Goal: Find specific page/section: Find specific page/section

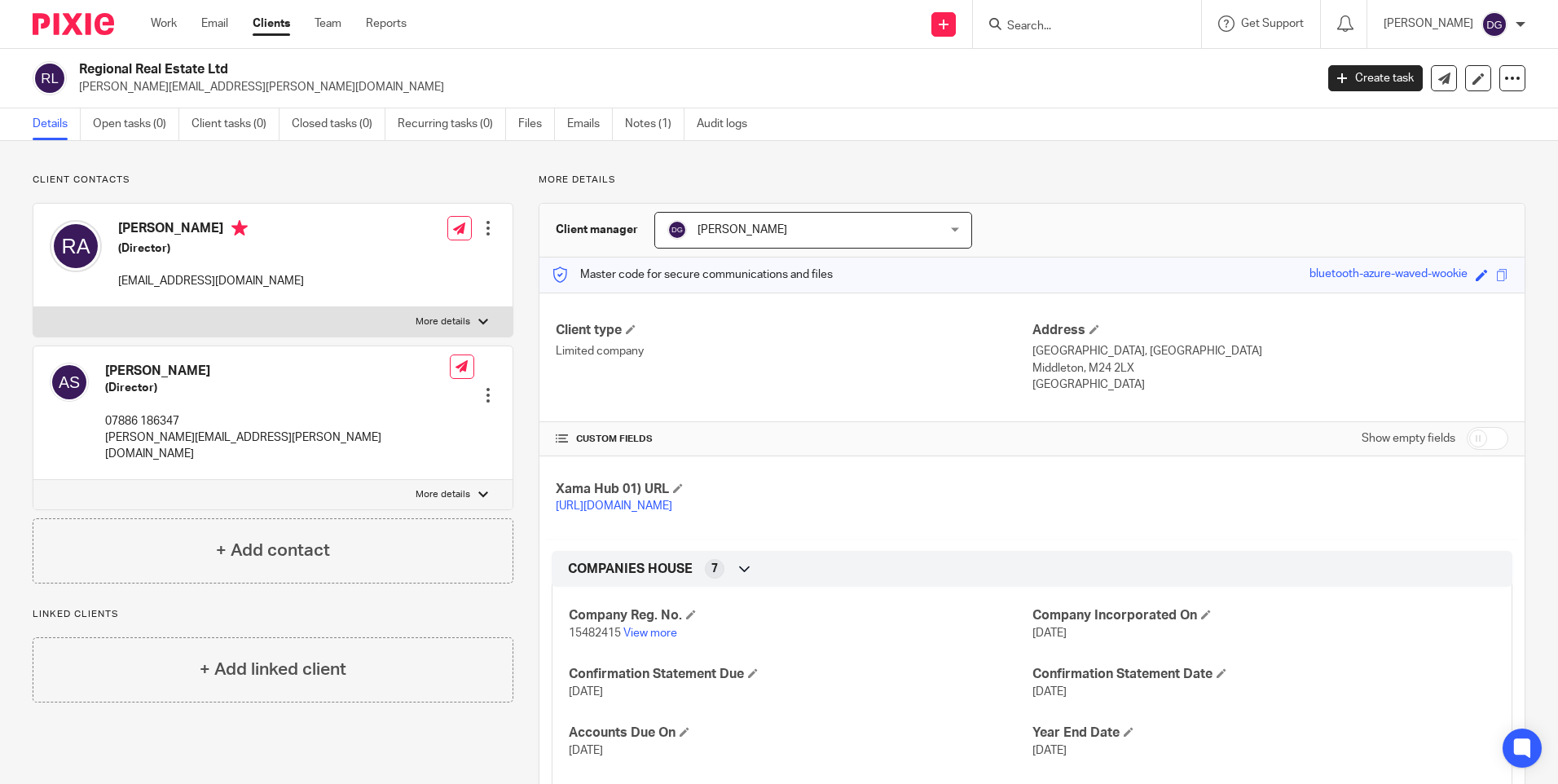
scroll to position [245, 0]
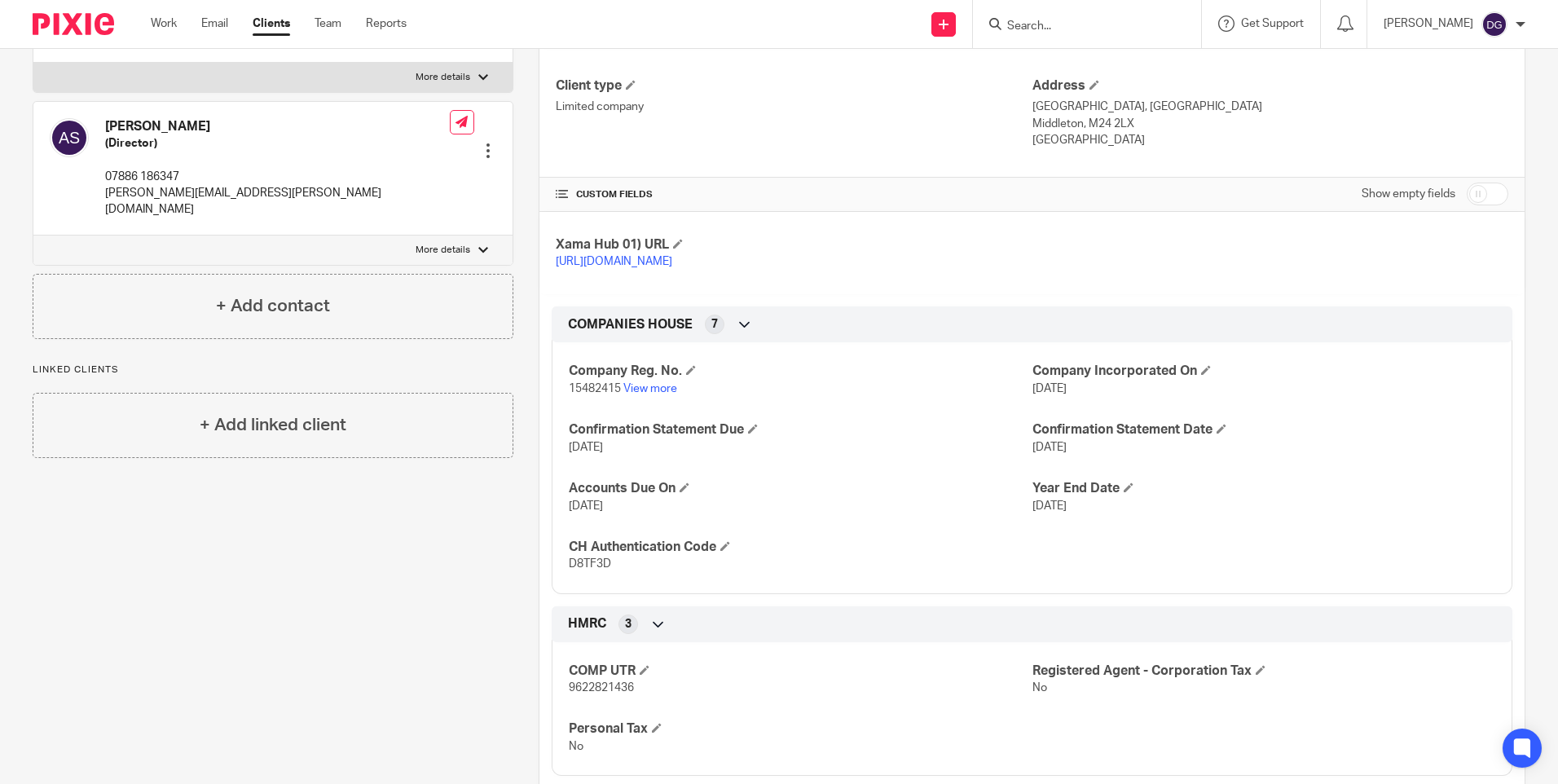
click at [1045, 33] on input "Search" at bounding box center [1078, 26] width 146 height 15
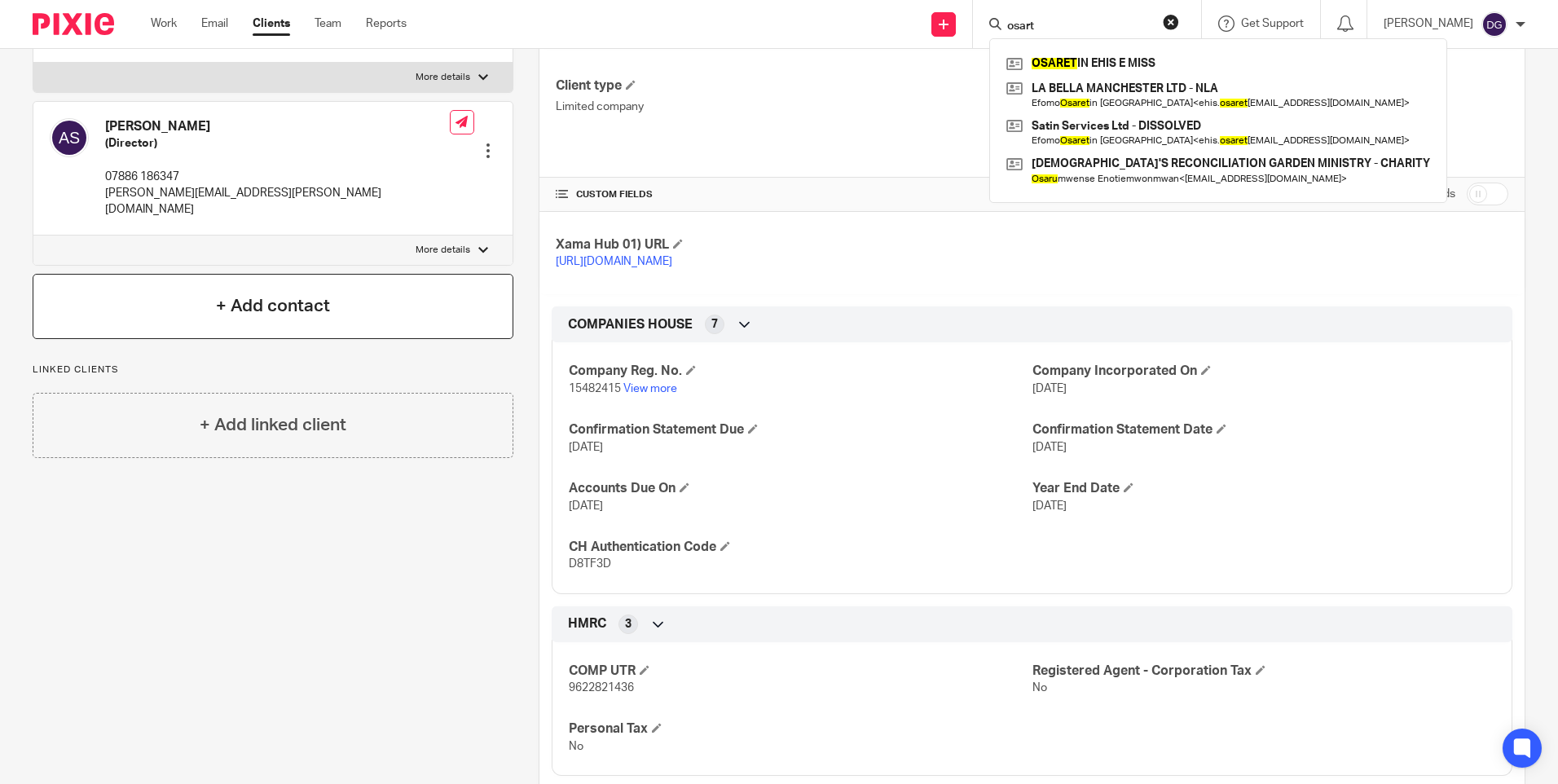
type input "osart"
drag, startPoint x: 1042, startPoint y: 24, endPoint x: 945, endPoint y: 19, distance: 97.1
click at [954, 15] on div "Send new email Create task Add client Request signature osart OSARET IN EHIS E …" at bounding box center [994, 24] width 1127 height 48
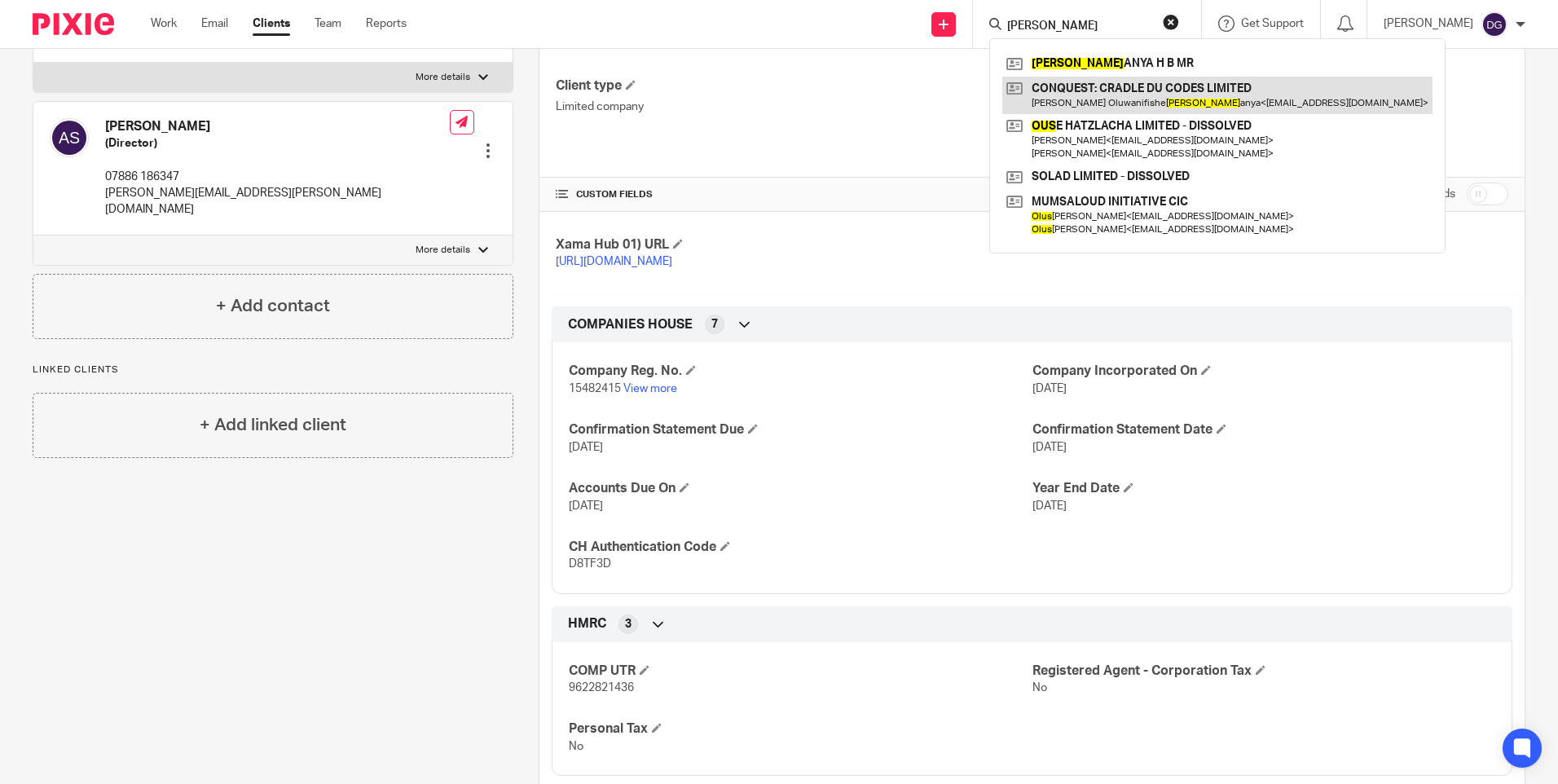
type input "odus"
click at [1067, 100] on link at bounding box center [1217, 95] width 430 height 37
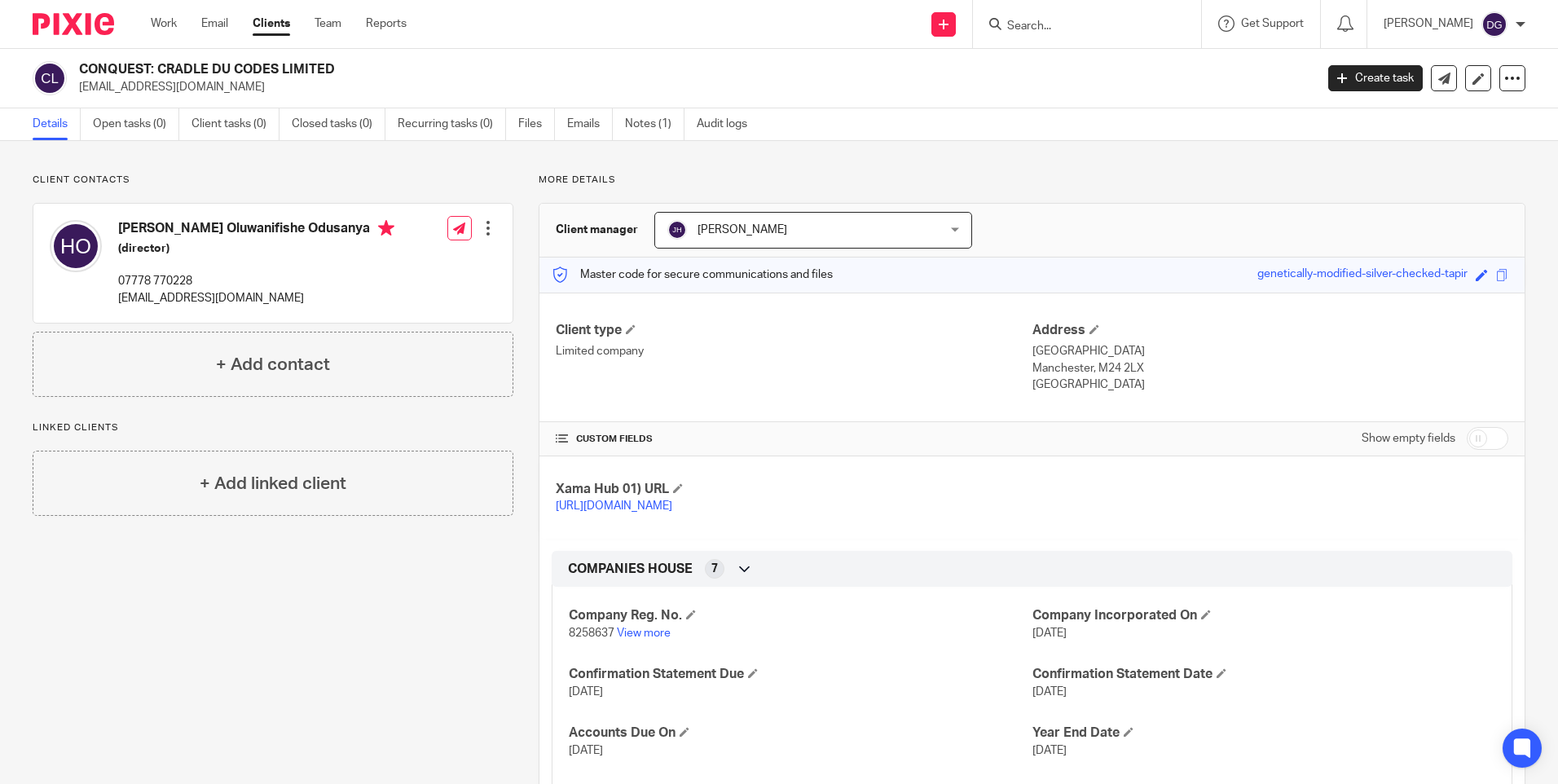
click at [1025, 20] on input "Search" at bounding box center [1078, 26] width 146 height 15
type input "nna"
click at [1113, 73] on link at bounding box center [1140, 69] width 276 height 37
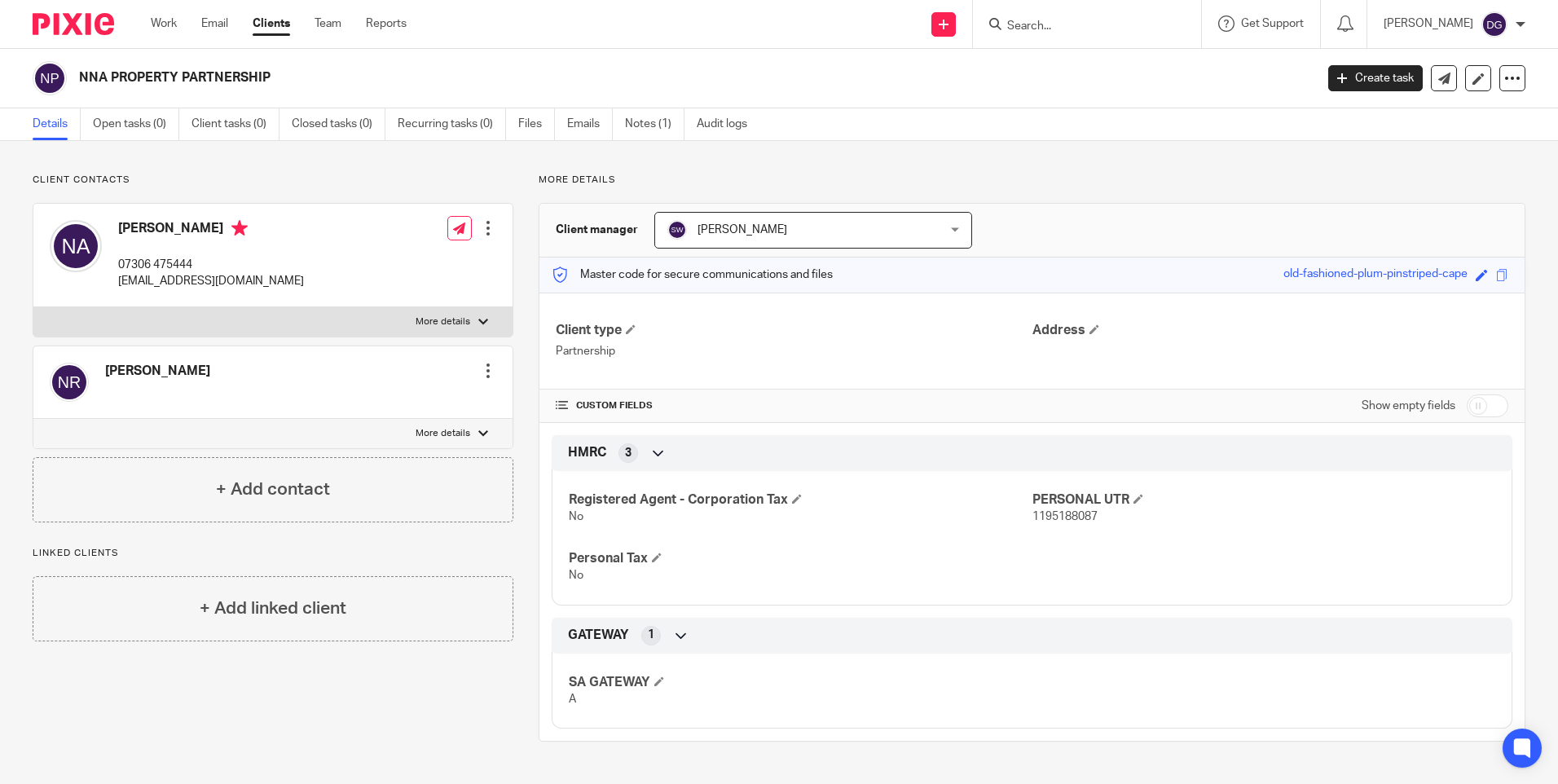
click at [1099, 28] on input "Search" at bounding box center [1078, 26] width 146 height 15
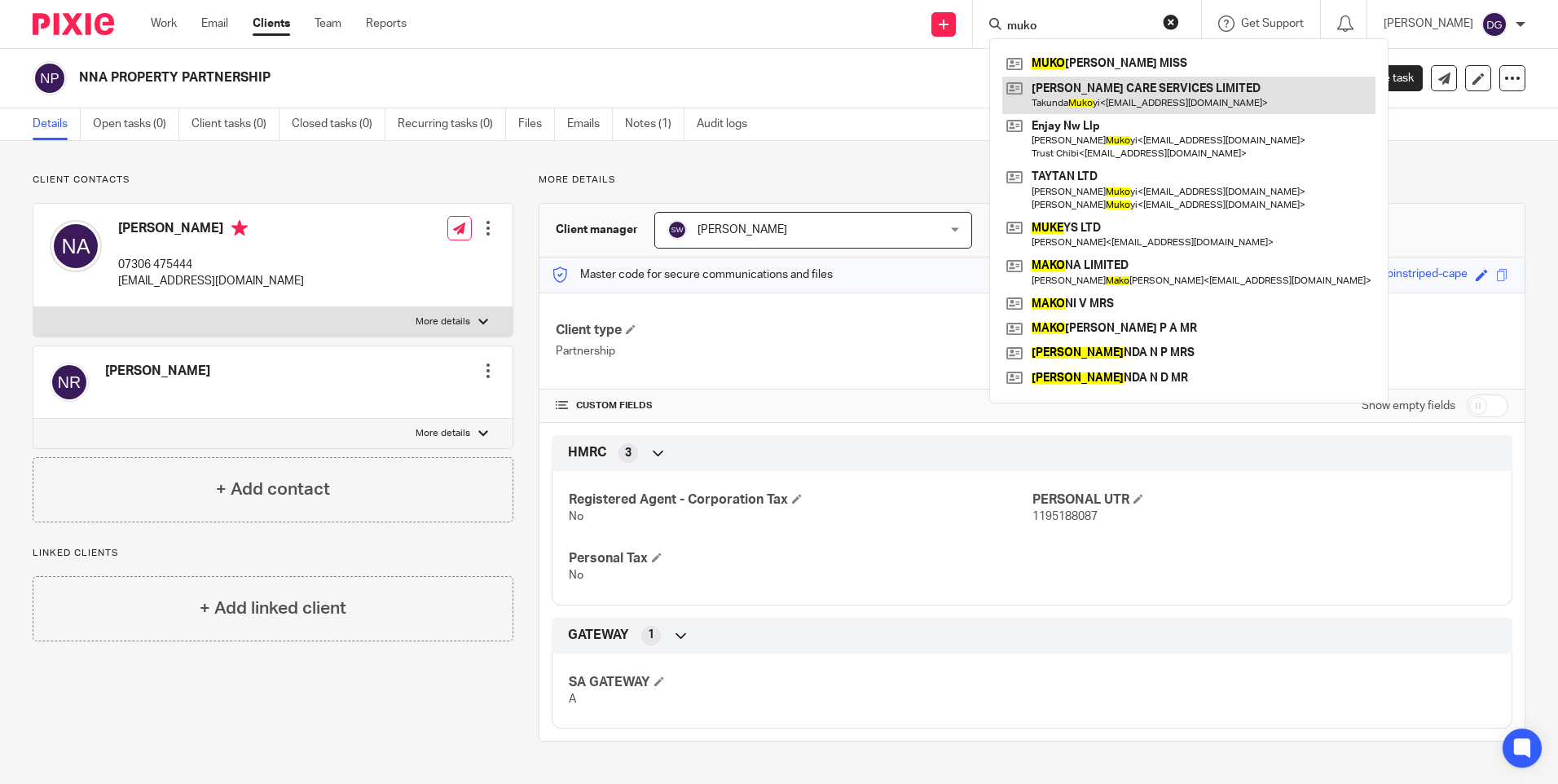
type input "muko"
click at [1129, 95] on link at bounding box center [1189, 95] width 373 height 37
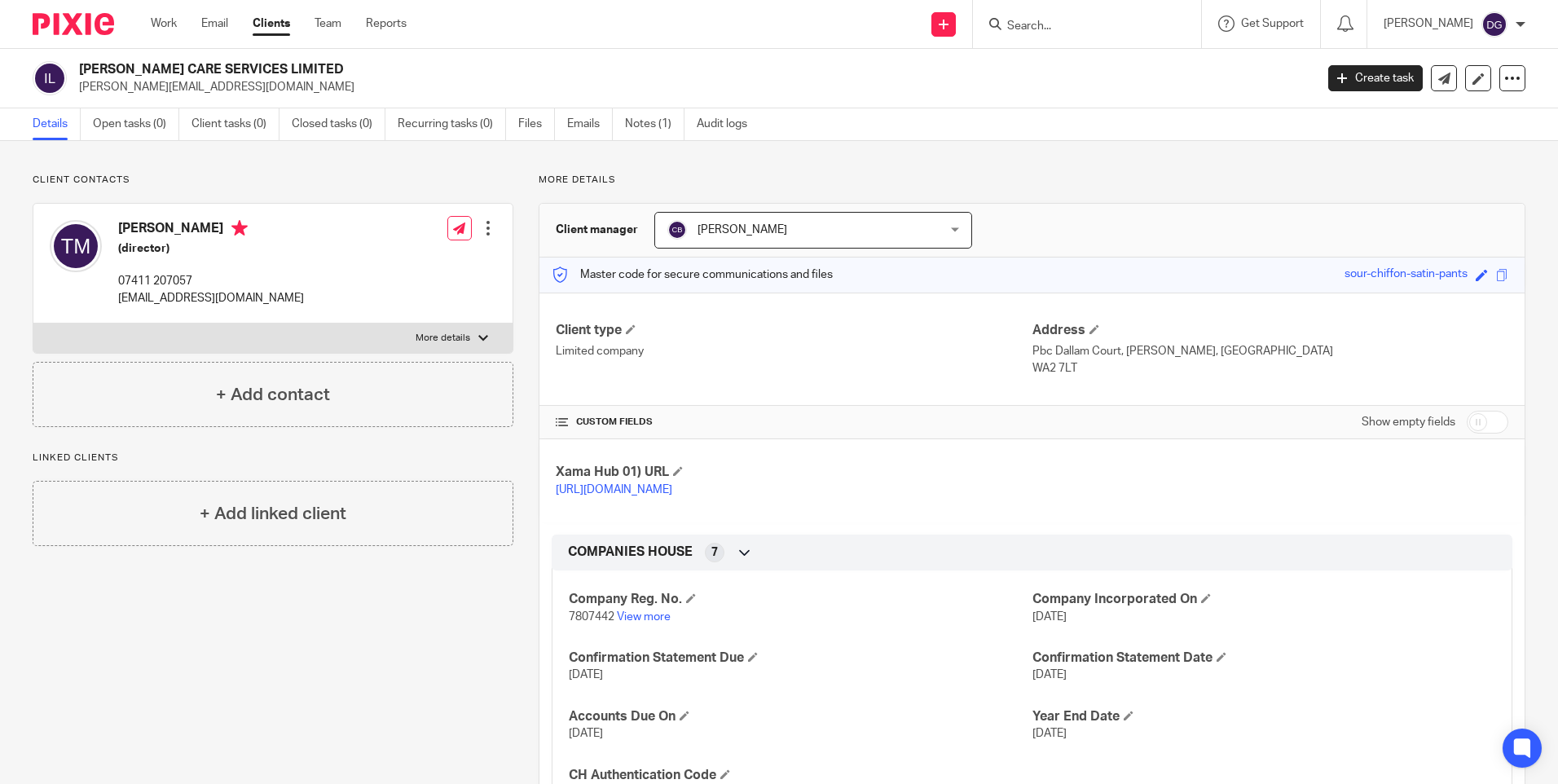
click at [1131, 24] on input "Search" at bounding box center [1078, 26] width 146 height 15
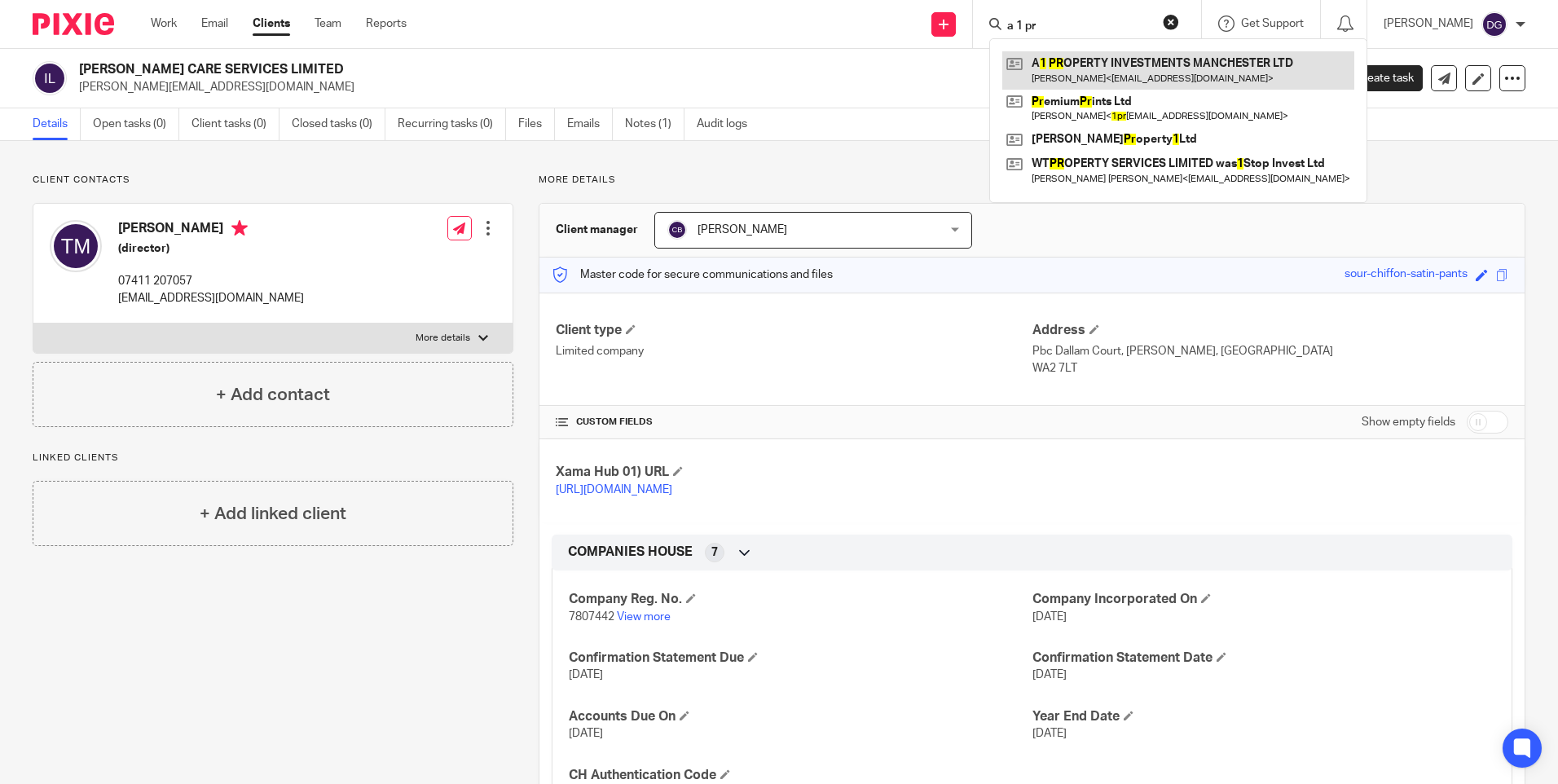
type input "a 1 pr"
click at [1156, 64] on link at bounding box center [1178, 69] width 352 height 37
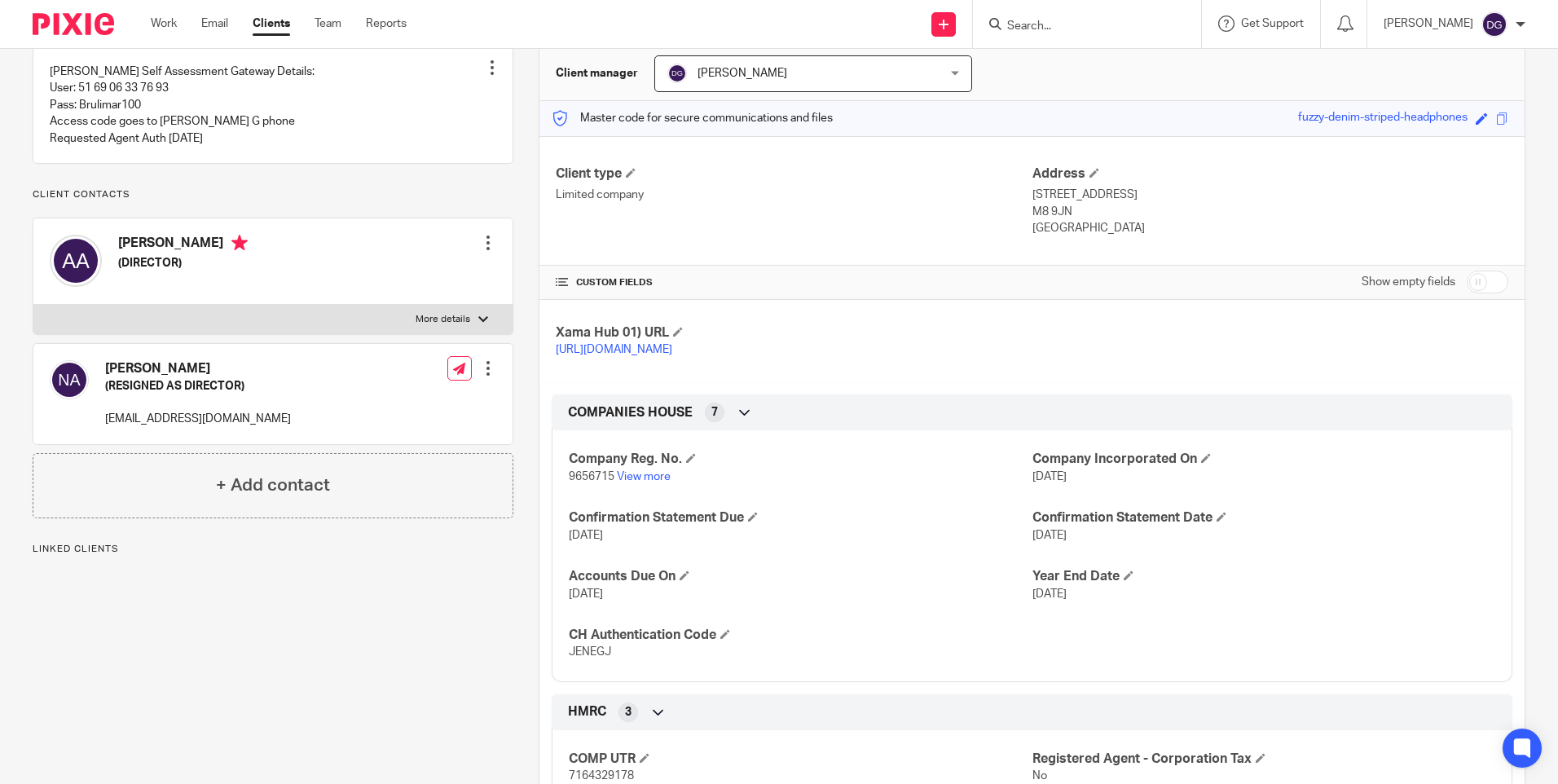
scroll to position [163, 0]
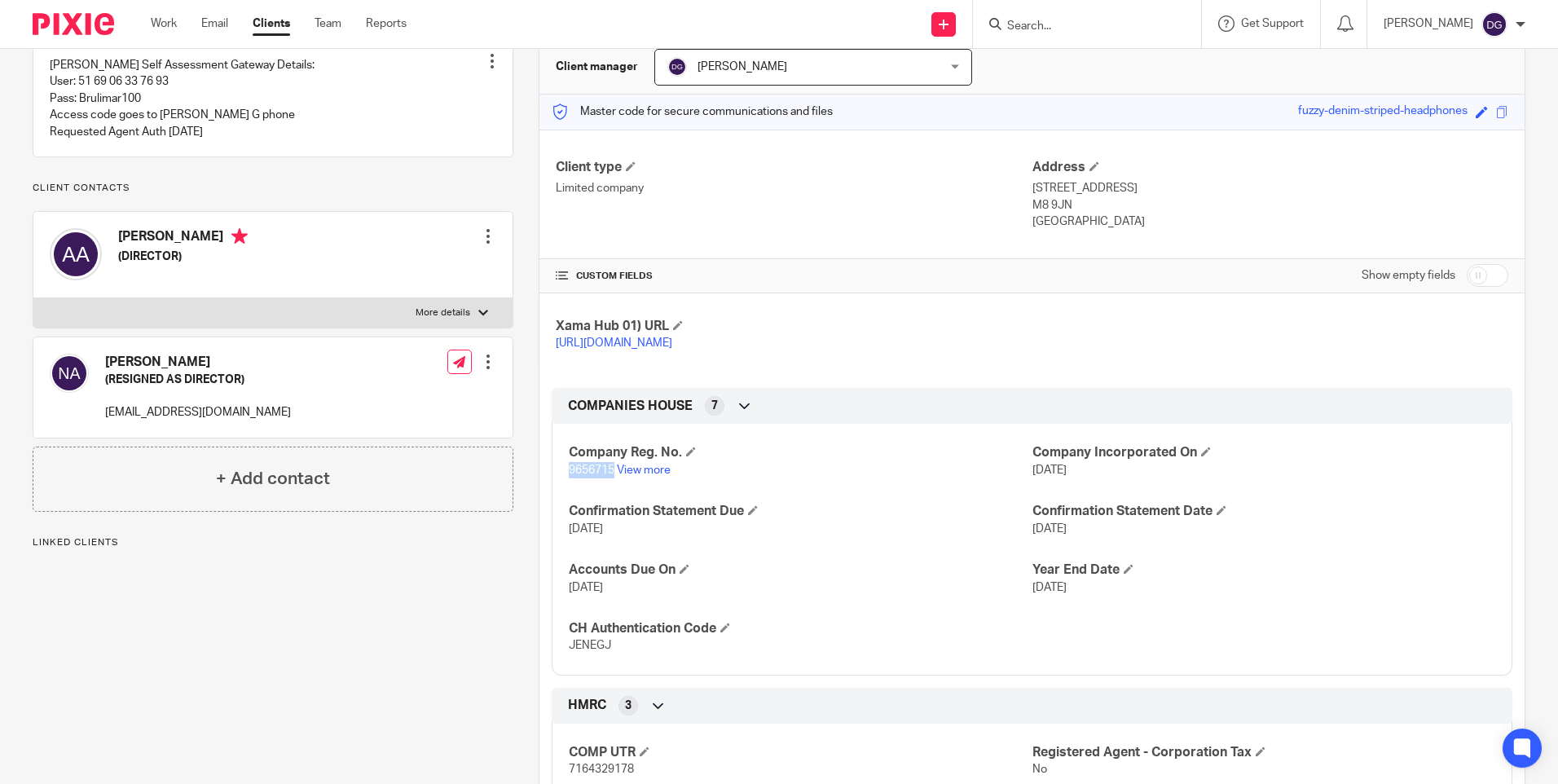
drag, startPoint x: 610, startPoint y: 489, endPoint x: 566, endPoint y: 492, distance: 44.1
click at [568, 476] on span "9656715" at bounding box center [591, 470] width 45 height 12
copy span "9656715"
click at [1082, 24] on input "Search" at bounding box center [1078, 26] width 146 height 15
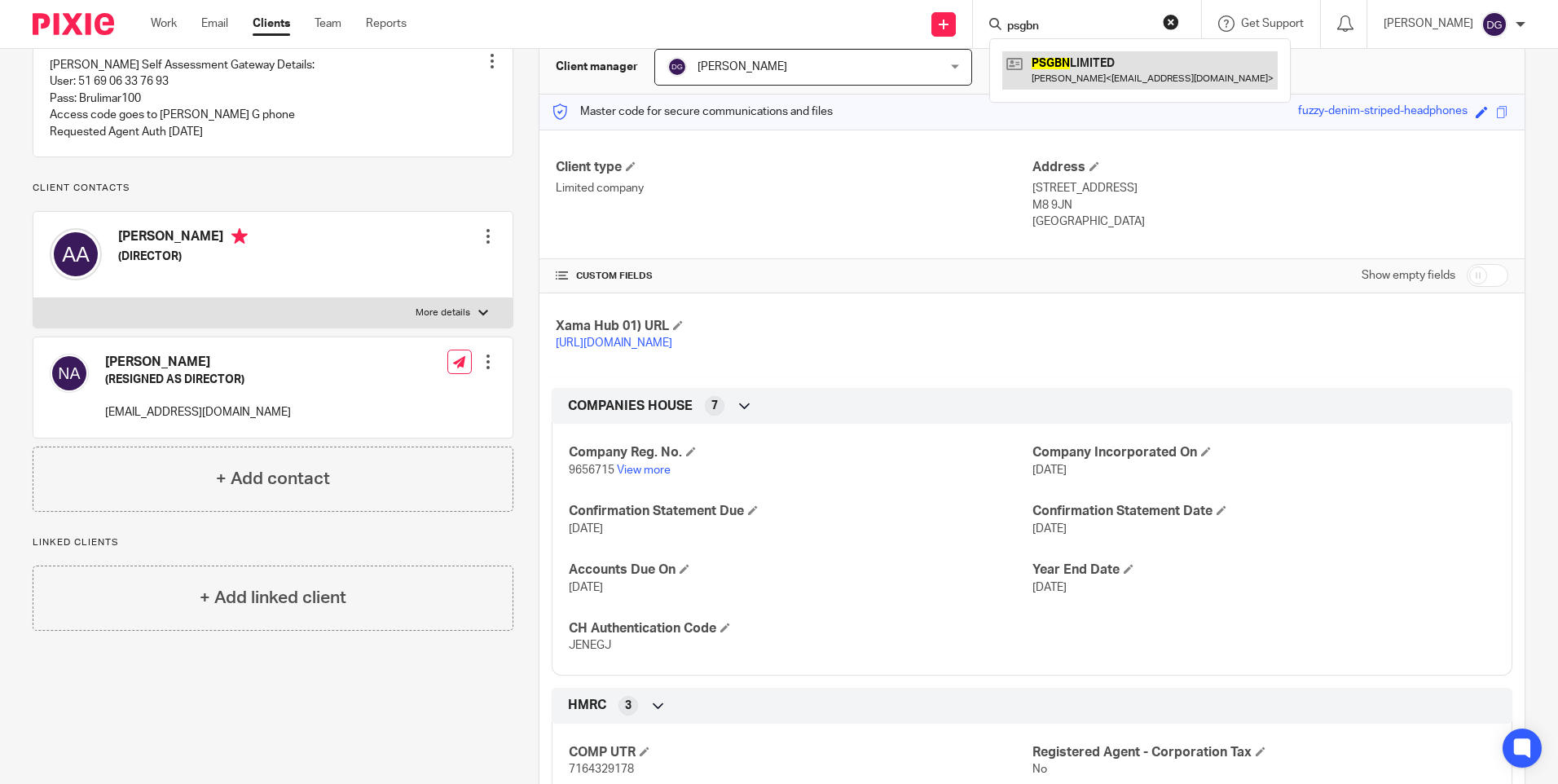
type input "psgbn"
click at [1075, 59] on link at bounding box center [1140, 69] width 276 height 37
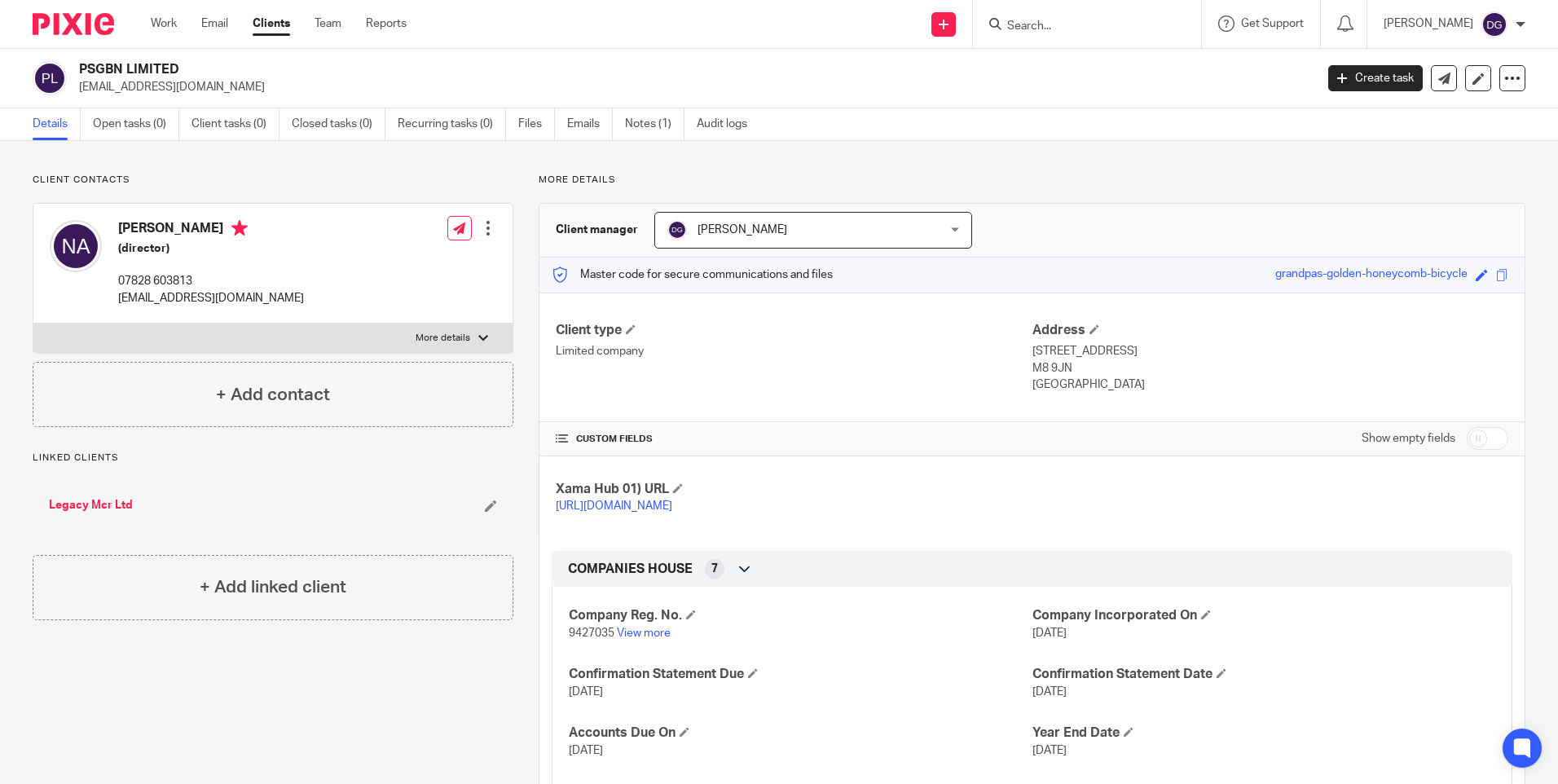
click at [1027, 15] on form at bounding box center [1091, 24] width 174 height 20
click at [1038, 27] on input "Search" at bounding box center [1078, 26] width 146 height 15
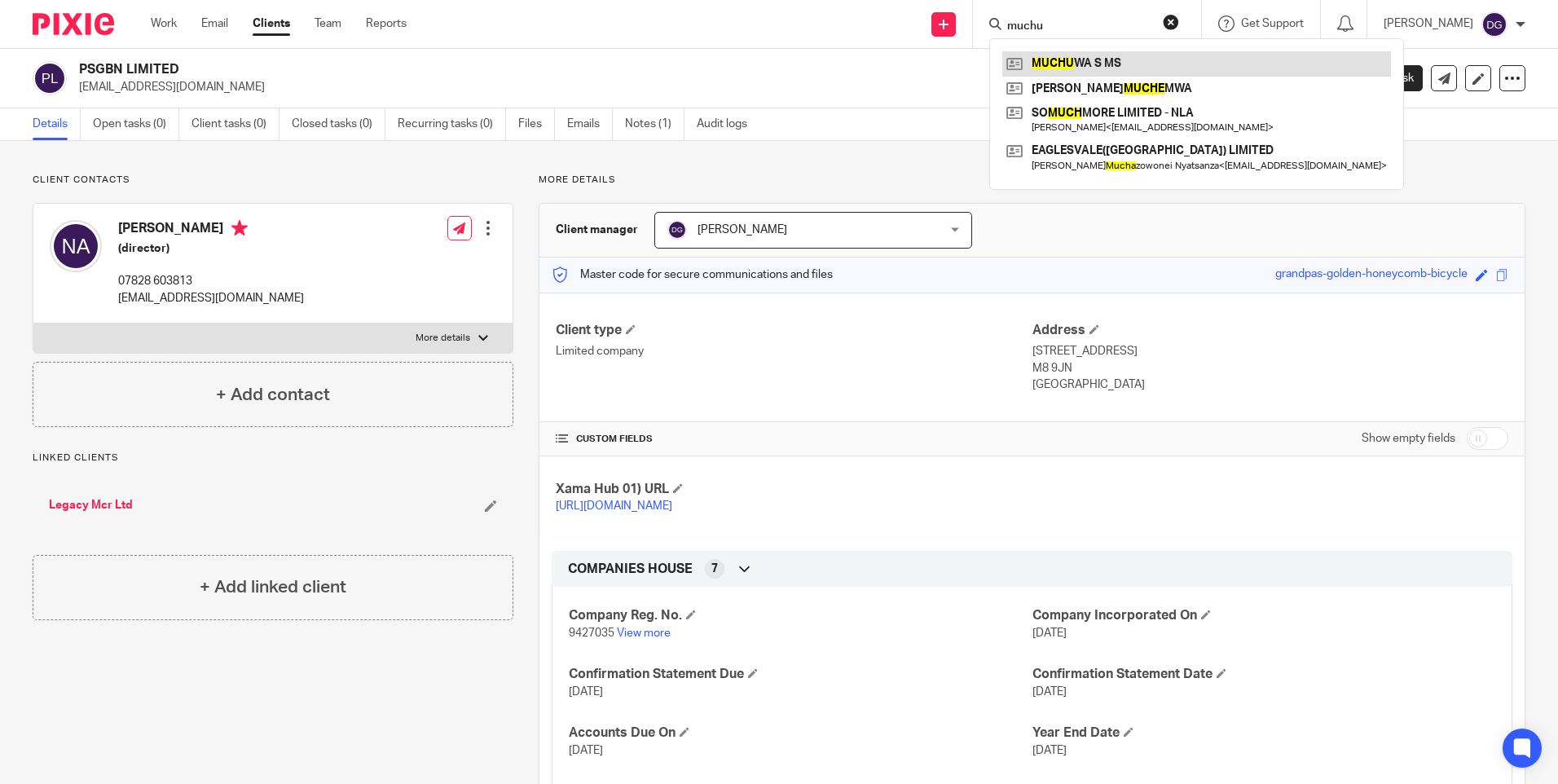
type input "muchu"
click at [1068, 63] on link at bounding box center [1196, 63] width 388 height 25
